Goal: Entertainment & Leisure: Consume media (video, audio)

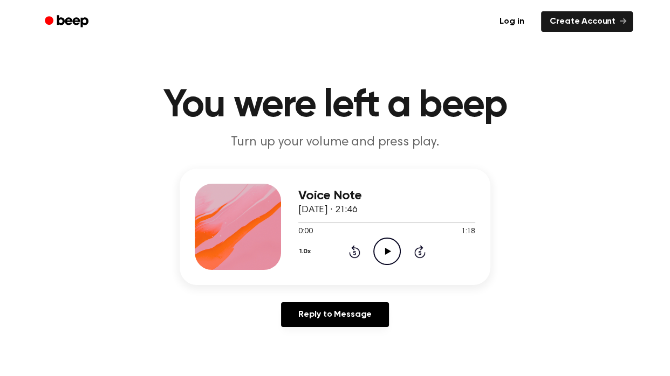
click at [388, 256] on icon "Play Audio" at bounding box center [386, 251] width 27 height 27
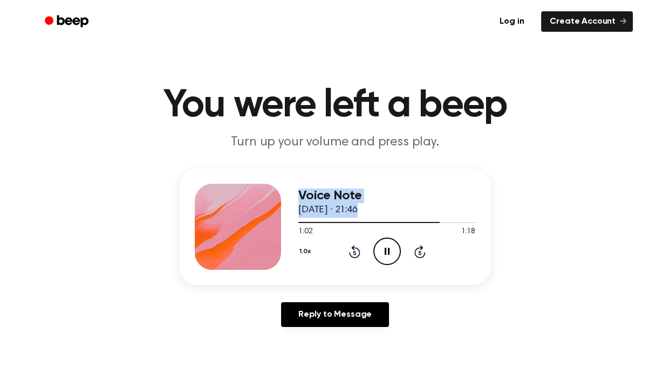
drag, startPoint x: 430, startPoint y: 224, endPoint x: 278, endPoint y: 224, distance: 151.5
click at [278, 224] on div "Voice Note 9 September 2025 · 21:46 1:02 1:18 Your browser does not support the…" at bounding box center [335, 227] width 311 height 116
click at [302, 220] on div at bounding box center [386, 222] width 177 height 9
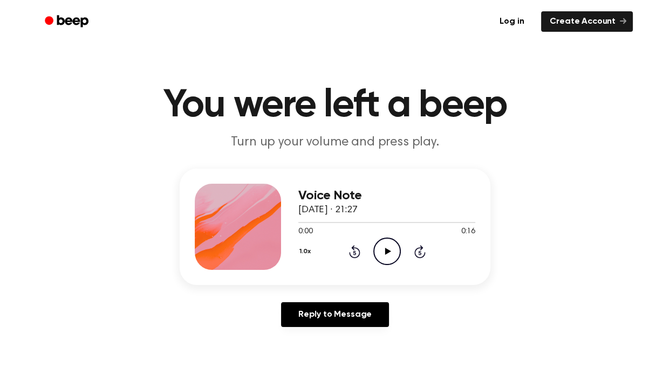
click at [396, 253] on icon "Play Audio" at bounding box center [386, 251] width 27 height 27
click at [383, 247] on icon "Play Audio" at bounding box center [386, 251] width 27 height 27
click at [384, 258] on icon "Pause Audio" at bounding box center [386, 251] width 27 height 27
